Goal: Task Accomplishment & Management: Manage account settings

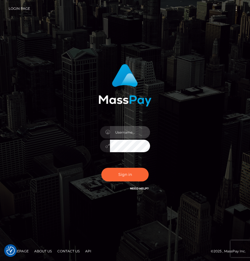
type input "raewhit"
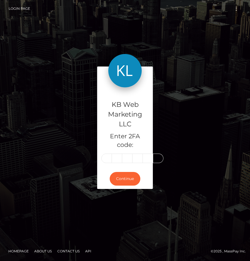
type input "0"
type input "8"
type input "1"
type input "7"
type input "5"
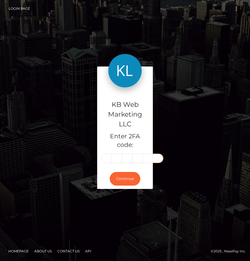
type input "8"
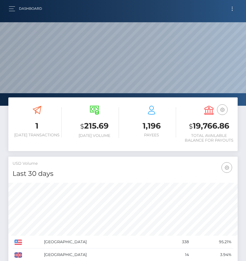
scroll to position [98, 110]
